Goal: Information Seeking & Learning: Learn about a topic

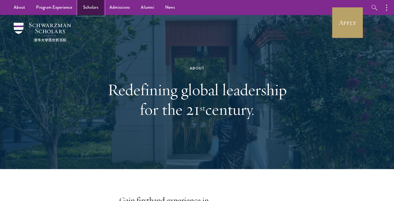
click at [87, 9] on link "Scholars" at bounding box center [91, 7] width 26 height 15
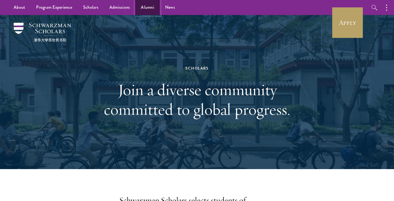
click at [148, 6] on link "Alumni" at bounding box center [147, 7] width 24 height 15
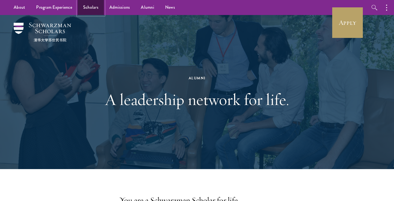
click at [93, 7] on link "Scholars" at bounding box center [91, 7] width 26 height 15
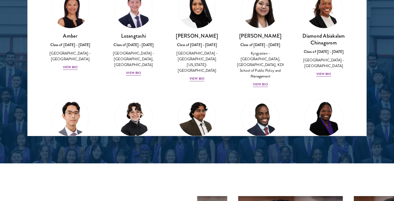
scroll to position [4, 0]
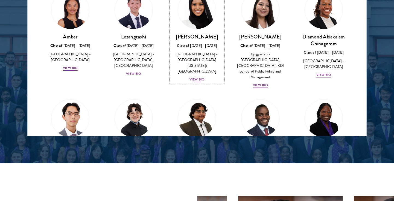
click at [200, 77] on div "View Bio" at bounding box center [196, 79] width 15 height 5
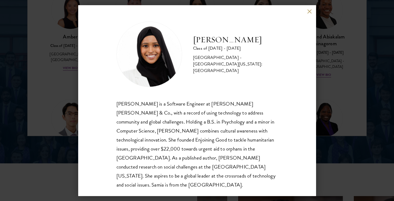
click at [309, 10] on button at bounding box center [309, 11] width 5 height 5
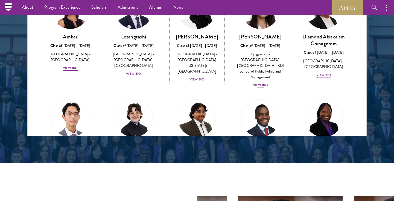
scroll to position [744, 0]
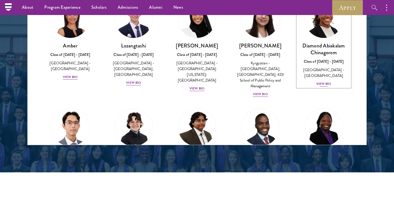
click at [322, 81] on div "View Bio" at bounding box center [323, 83] width 15 height 5
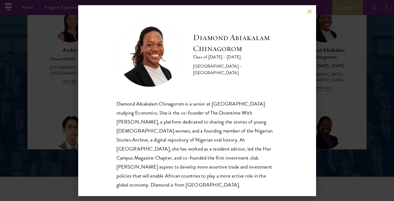
scroll to position [738, 0]
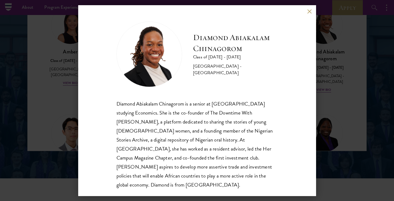
click at [309, 9] on button at bounding box center [309, 11] width 5 height 5
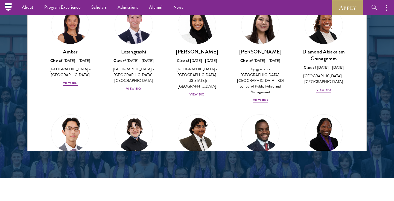
click at [135, 89] on div "View Bio" at bounding box center [133, 88] width 15 height 5
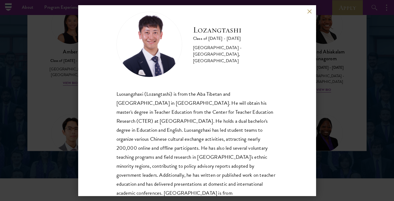
scroll to position [19, 0]
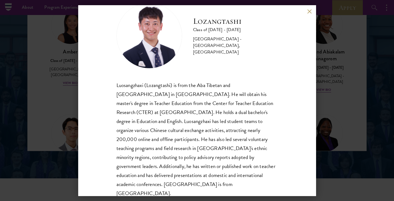
click at [306, 12] on div "Lozangtashi Class of 2025 - 2026 China - South-Central Minzu University, Beijin…" at bounding box center [197, 100] width 238 height 191
click at [309, 10] on button at bounding box center [309, 11] width 5 height 5
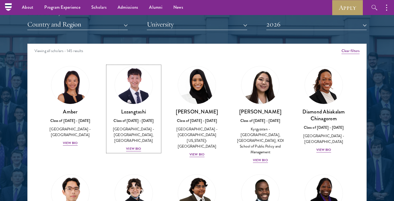
scroll to position [649, 0]
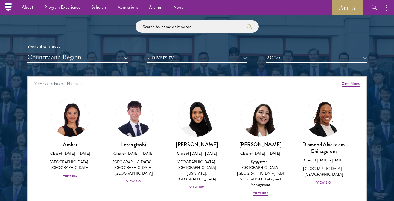
click at [94, 60] on button "Country and Region" at bounding box center [77, 57] width 100 height 11
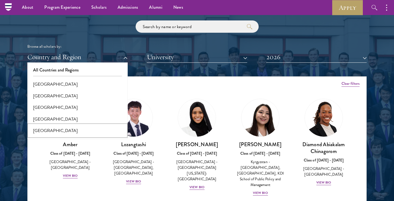
click at [45, 132] on button "[GEOGRAPHIC_DATA]" at bounding box center [77, 130] width 97 height 11
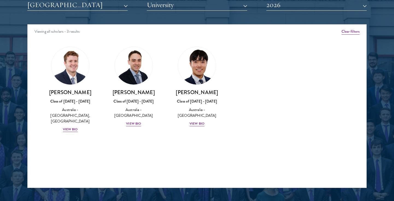
scroll to position [705, 0]
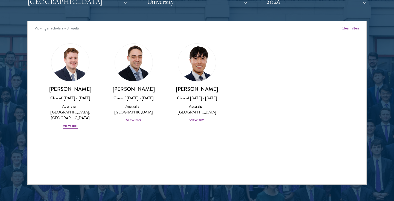
click at [134, 117] on div "David Connah Class of 2025 - 2026 Australia - Australian National University Vi…" at bounding box center [133, 105] width 52 height 38
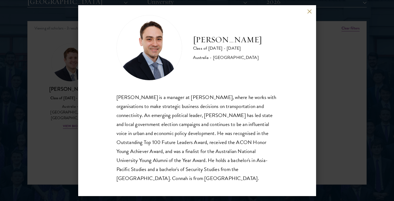
scroll to position [7, 0]
click at [310, 11] on button at bounding box center [309, 11] width 5 height 5
